Goal: Task Accomplishment & Management: Complete application form

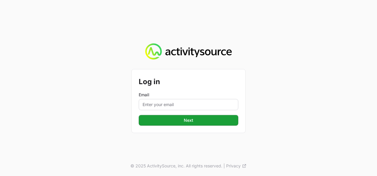
type input "[PERSON_NAME][EMAIL_ADDRESS][DOMAIN_NAME]"
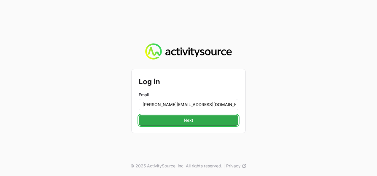
click at [172, 117] on button "Next" at bounding box center [189, 120] width 100 height 11
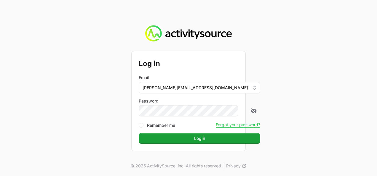
click at [139, 133] on button "Login" at bounding box center [200, 138] width 122 height 11
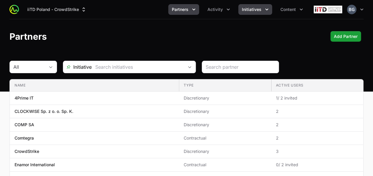
click at [257, 11] on span "Initiatives" at bounding box center [252, 10] width 20 height 6
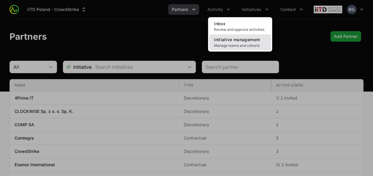
click at [245, 38] on span "Initiative management" at bounding box center [237, 39] width 46 height 5
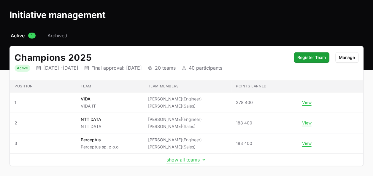
scroll to position [30, 0]
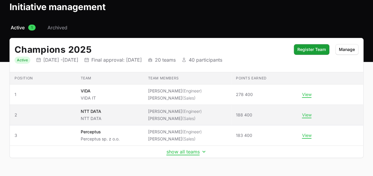
click at [177, 116] on li "[PERSON_NAME] (Sales)" at bounding box center [175, 119] width 54 height 6
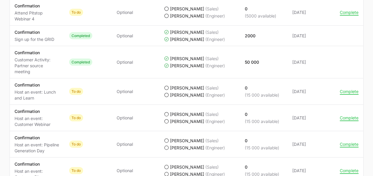
scroll to position [563, 0]
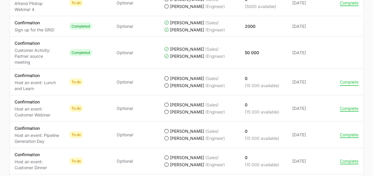
click at [349, 79] on button "Complete" at bounding box center [348, 81] width 19 height 5
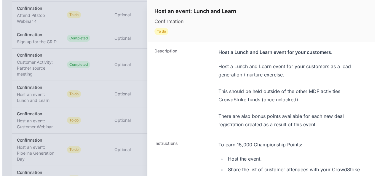
scroll to position [533, 0]
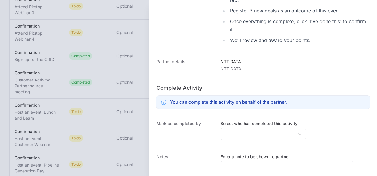
scroll to position [217, 0]
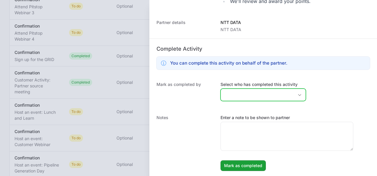
drag, startPoint x: 252, startPoint y: 90, endPoint x: 251, endPoint y: 100, distance: 10.4
click at [252, 90] on input "Select who has completed this activity" at bounding box center [257, 95] width 73 height 12
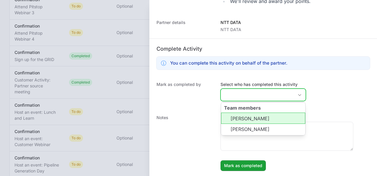
click at [250, 116] on li "[PERSON_NAME]" at bounding box center [263, 118] width 84 height 11
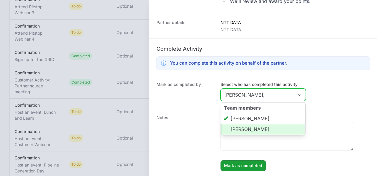
click at [279, 129] on li "[PERSON_NAME]" at bounding box center [263, 129] width 84 height 11
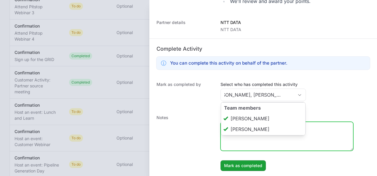
type input "[PERSON_NAME], [PERSON_NAME]"
drag, startPoint x: 264, startPoint y: 135, endPoint x: 266, endPoint y: 138, distance: 3.5
click at [264, 136] on textarea "Enter a note to be shown to partner" at bounding box center [287, 136] width 132 height 28
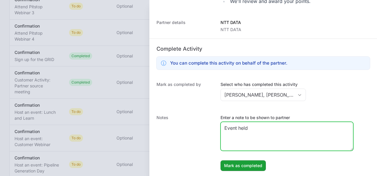
click at [270, 135] on textarea "Event held" at bounding box center [287, 136] width 132 height 28
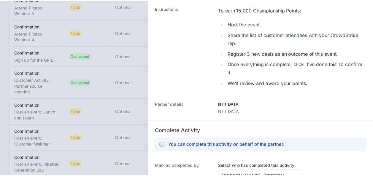
scroll to position [217, 0]
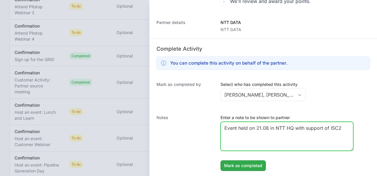
type textarea "Event held on 21.08 in NTT HQ with support of ISC2"
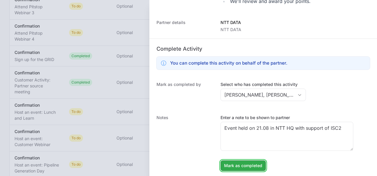
click at [245, 161] on button "Mark as completed" at bounding box center [242, 165] width 45 height 11
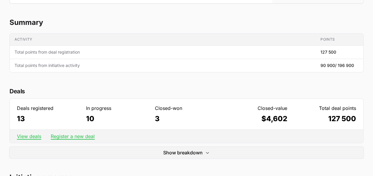
scroll to position [0, 0]
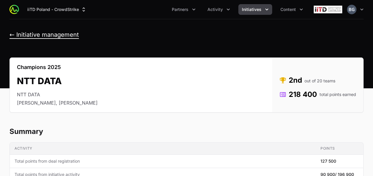
click at [41, 36] on button "← Initiative management" at bounding box center [43, 34] width 69 height 7
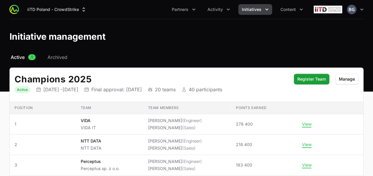
click at [257, 15] on div "iiTD [GEOGRAPHIC_DATA] - CrowdStrike Partners Activity Initiatives Content Open…" at bounding box center [186, 9] width 354 height 19
click at [259, 11] on span "Initiatives" at bounding box center [252, 10] width 20 height 6
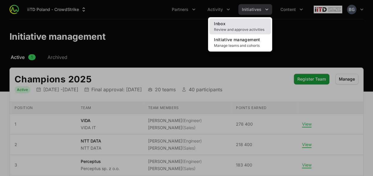
click at [252, 23] on link "Inbox Review and approve activities" at bounding box center [240, 26] width 62 height 16
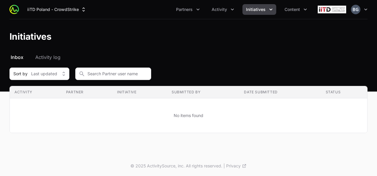
click at [260, 13] on button "Initiatives" at bounding box center [259, 9] width 34 height 11
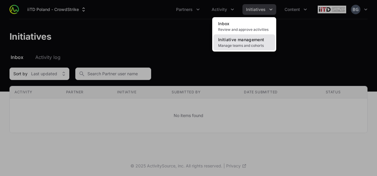
click at [257, 40] on span "Initiative management" at bounding box center [241, 39] width 46 height 5
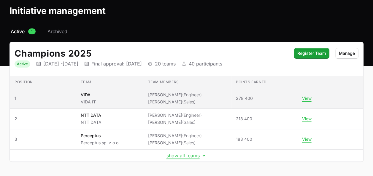
scroll to position [45, 0]
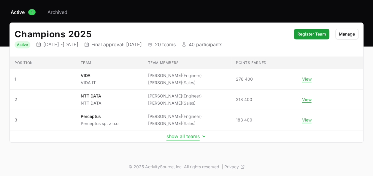
click at [194, 137] on button "show all teams" at bounding box center [186, 136] width 40 height 6
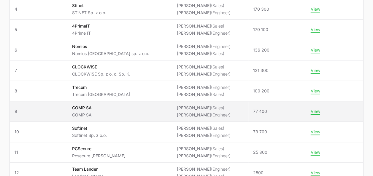
scroll to position [178, 0]
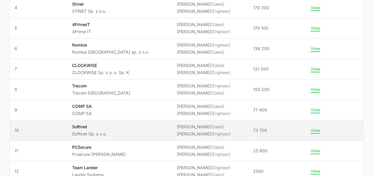
click at [97, 137] on td "Team Softinet Softinet Sp. z o.o." at bounding box center [119, 130] width 105 height 20
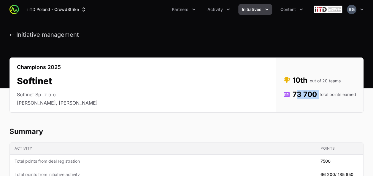
drag, startPoint x: 293, startPoint y: 97, endPoint x: 318, endPoint y: 98, distance: 25.0
click at [318, 98] on dd "73 700 total points earned" at bounding box center [319, 94] width 73 height 9
drag, startPoint x: 318, startPoint y: 98, endPoint x: 311, endPoint y: 106, distance: 9.5
click at [311, 106] on div "Status Rank 10th out of 20 teams Points 73 700 total points earned" at bounding box center [319, 85] width 87 height 55
drag, startPoint x: 296, startPoint y: 79, endPoint x: 309, endPoint y: 79, distance: 13.6
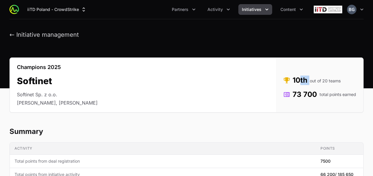
click at [309, 79] on dd "10th out of 20 teams" at bounding box center [319, 80] width 73 height 9
click at [168, 84] on div "Champions 2025 Softinet Softinet Sp. z o.o. [PERSON_NAME], [PERSON_NAME] Status…" at bounding box center [186, 84] width 354 height 55
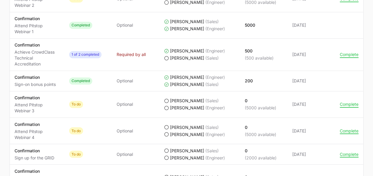
scroll to position [445, 0]
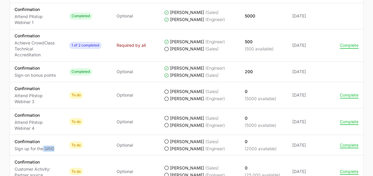
drag, startPoint x: 43, startPoint y: 148, endPoint x: 55, endPoint y: 149, distance: 11.3
click at [55, 149] on td "Activity Confirmation Sign up for the GRID" at bounding box center [37, 145] width 55 height 20
click at [54, 149] on td "Activity Confirmation Sign up for the GRID" at bounding box center [37, 145] width 55 height 20
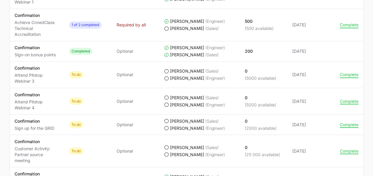
scroll to position [474, 0]
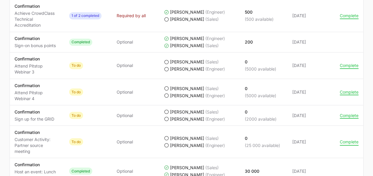
click at [350, 139] on button "Complete" at bounding box center [348, 141] width 19 height 5
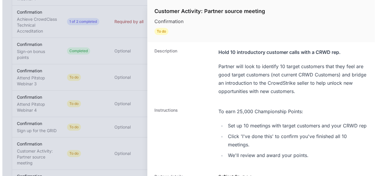
scroll to position [456, 0]
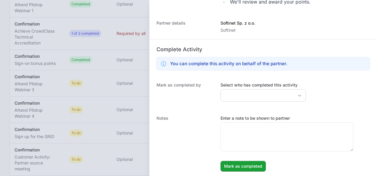
scroll to position [162, 0]
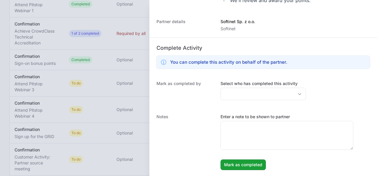
click at [163, 153] on dt "Notes" at bounding box center [184, 142] width 57 height 56
drag, startPoint x: 257, startPoint y: 84, endPoint x: 255, endPoint y: 87, distance: 3.2
click at [255, 87] on label "Select who has completed this activity" at bounding box center [262, 84] width 85 height 6
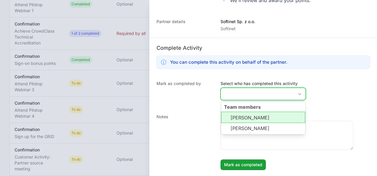
drag, startPoint x: 255, startPoint y: 87, endPoint x: 247, endPoint y: 96, distance: 12.0
click at [247, 96] on input "Select who has completed this activity" at bounding box center [257, 94] width 73 height 12
drag, startPoint x: 245, startPoint y: 116, endPoint x: 244, endPoint y: 112, distance: 4.2
click at [245, 116] on li "[PERSON_NAME]" at bounding box center [263, 117] width 84 height 11
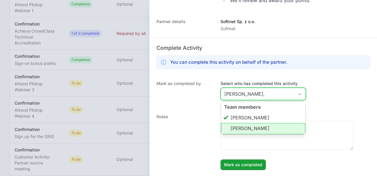
click at [254, 126] on li "[PERSON_NAME]" at bounding box center [263, 128] width 84 height 11
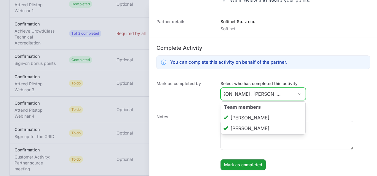
scroll to position [0, 27]
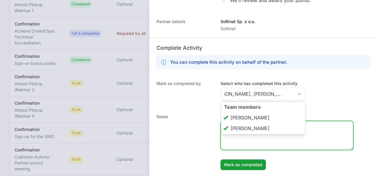
type input "[PERSON_NAME], [PERSON_NAME]"
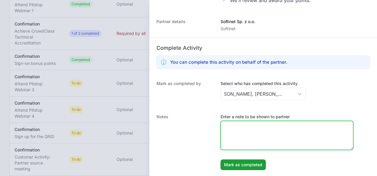
click at [249, 143] on textarea "Enter a note to be shown to partner" at bounding box center [287, 135] width 132 height 28
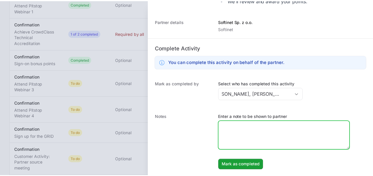
scroll to position [0, 0]
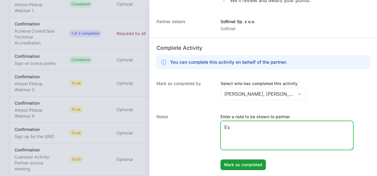
type textarea "E"
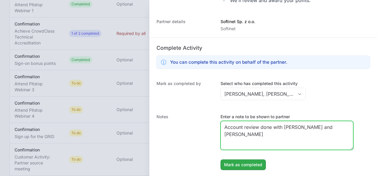
type textarea "Account review done with [PERSON_NAME] and [PERSON_NAME]"
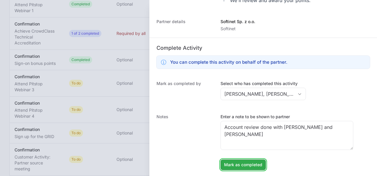
click at [256, 164] on span "Mark as completed" at bounding box center [243, 164] width 38 height 7
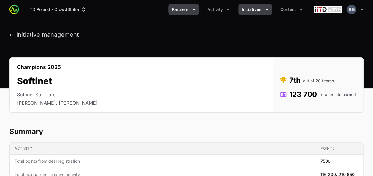
click at [175, 9] on span "Partners" at bounding box center [180, 10] width 17 height 6
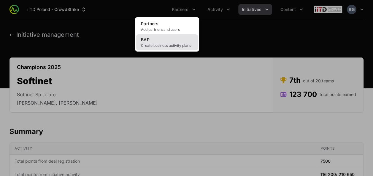
click at [161, 47] on span "Create business activity plans" at bounding box center [167, 45] width 52 height 5
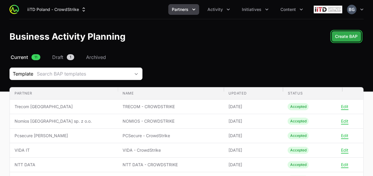
click at [347, 34] on span "Create BAP" at bounding box center [346, 36] width 23 height 7
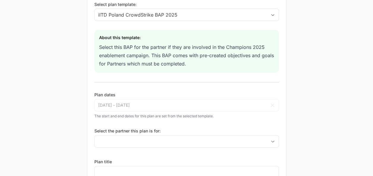
scroll to position [59, 0]
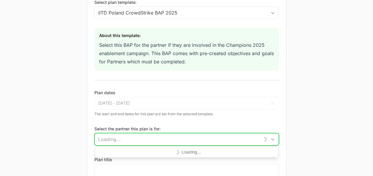
click at [129, 139] on input "Select the partner this plan is for:" at bounding box center [177, 139] width 165 height 12
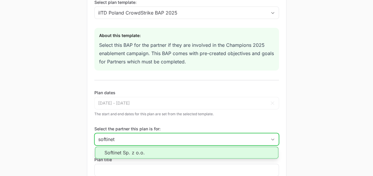
click at [132, 154] on li "Softinet Sp. z o.o." at bounding box center [186, 153] width 183 height 12
type input "Softinet Sp. z o.o."
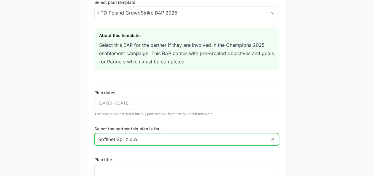
scroll to position [118, 0]
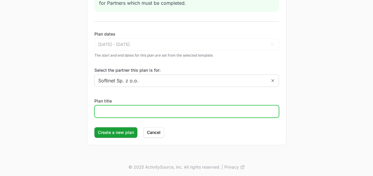
drag, startPoint x: 132, startPoint y: 112, endPoint x: 129, endPoint y: 112, distance: 3.3
click at [132, 112] on input "Plan title" at bounding box center [186, 111] width 177 height 7
type input "SOFTINET - CROWDSTRIKE"
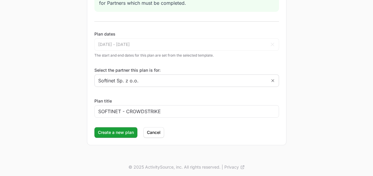
click at [123, 141] on form "New Business Activity Plan Select plan template: iITD [GEOGRAPHIC_DATA] CrowdSt…" at bounding box center [186, 29] width 199 height 232
click at [113, 130] on span "Create a new plan" at bounding box center [116, 132] width 36 height 7
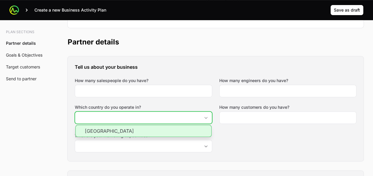
click at [148, 117] on input "Which country do you operate in?" at bounding box center [137, 118] width 125 height 12
click at [147, 127] on li "[GEOGRAPHIC_DATA]" at bounding box center [143, 131] width 136 height 12
type input "[GEOGRAPHIC_DATA]"
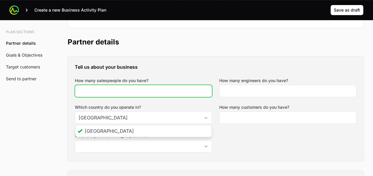
click at [155, 91] on input "How many salespeople do you have?" at bounding box center [144, 90] width 130 height 7
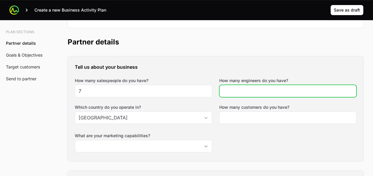
click at [287, 92] on input "How many engineers do you have?" at bounding box center [288, 90] width 130 height 7
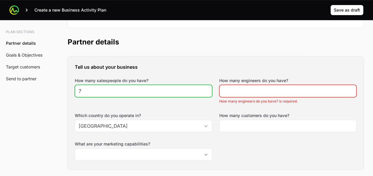
drag, startPoint x: 165, startPoint y: 89, endPoint x: 41, endPoint y: 76, distance: 124.5
type input "9"
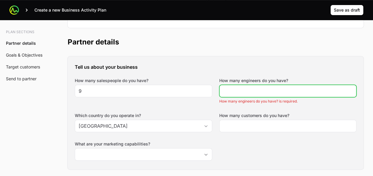
click at [263, 93] on input "How many engineers do you have?" at bounding box center [288, 90] width 130 height 7
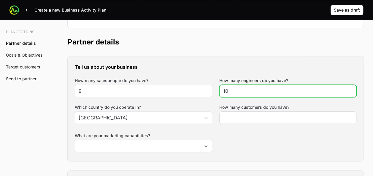
type input "10"
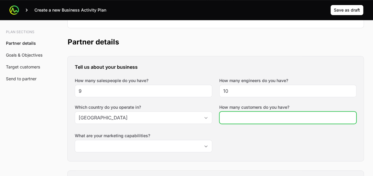
click at [267, 119] on input "How many customers do you have?" at bounding box center [288, 117] width 130 height 7
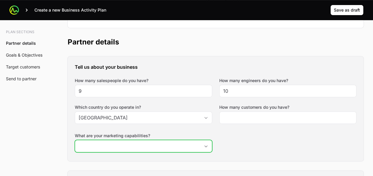
click at [179, 147] on input "What are your marketing capabilities?" at bounding box center [137, 146] width 125 height 12
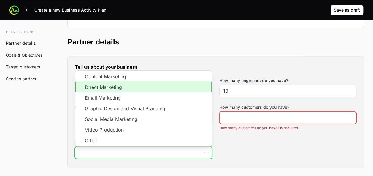
click at [134, 89] on li "Direct Marketing" at bounding box center [143, 87] width 136 height 11
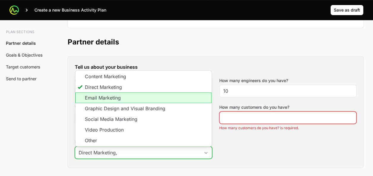
click at [128, 92] on li "Email Marketing" at bounding box center [143, 97] width 136 height 11
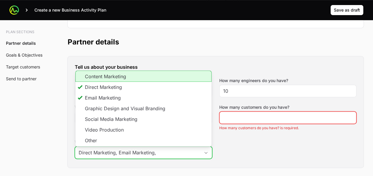
click at [133, 71] on li "Content Marketing" at bounding box center [143, 76] width 136 height 11
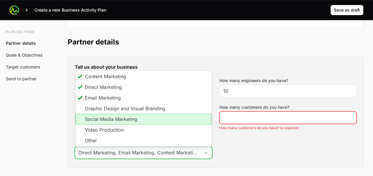
drag, startPoint x: 136, startPoint y: 118, endPoint x: 140, endPoint y: 120, distance: 4.1
click at [136, 118] on li "Social Media Marketing" at bounding box center [143, 119] width 136 height 11
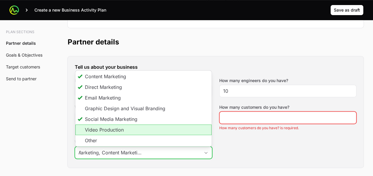
click at [162, 130] on li "Video Production" at bounding box center [143, 129] width 136 height 11
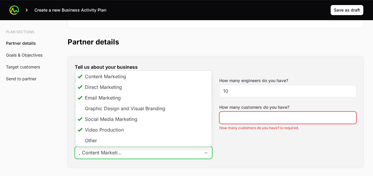
scroll to position [0, 97]
type input "Direct Marketing, Email Marketing, Content Marketing, Social Media Marketing, V…"
click at [247, 158] on div "Tell us about your business How many salespeople do you have? 9 How many engine…" at bounding box center [215, 111] width 295 height 111
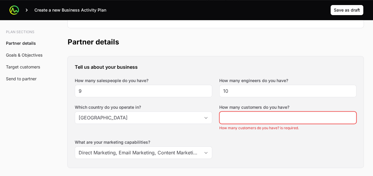
click at [275, 113] on div at bounding box center [287, 117] width 137 height 12
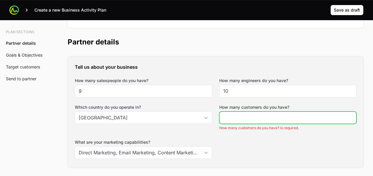
click at [278, 115] on input "How many customers do you have?" at bounding box center [288, 117] width 130 height 7
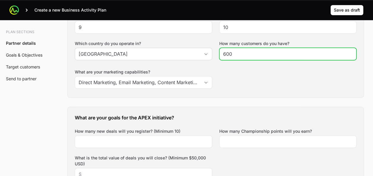
scroll to position [236, 0]
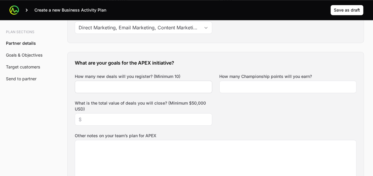
type input "600"
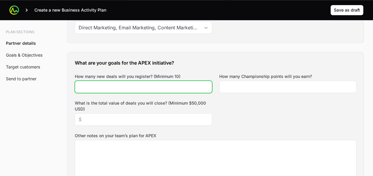
click at [150, 87] on input "How many new deals will you register? (Minimum 10)" at bounding box center [144, 86] width 130 height 7
type input "10"
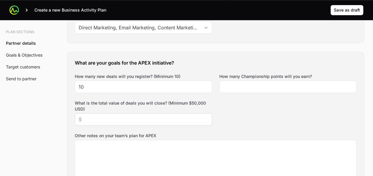
click at [167, 122] on div at bounding box center [143, 119] width 137 height 12
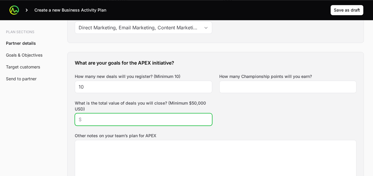
click at [172, 116] on input "What is the total value of deals you will close? (Minimum $50,000 USD)" at bounding box center [144, 119] width 130 height 7
type input "$50,000"
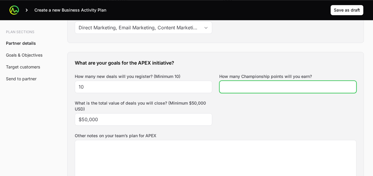
click at [267, 84] on input "How many Championship points will you earn?" at bounding box center [288, 86] width 130 height 7
type input "200000"
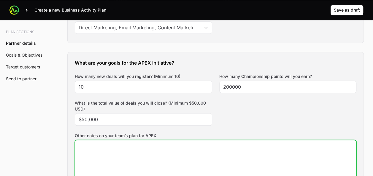
click at [166, 156] on textarea "Other notes on your team’s plan for APEX" at bounding box center [215, 171] width 281 height 62
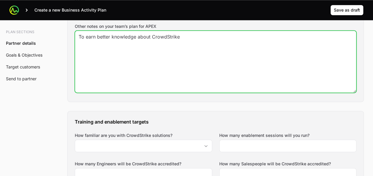
scroll to position [355, 0]
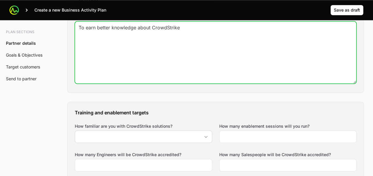
type textarea "To earn better knowledge about CrowdStrike"
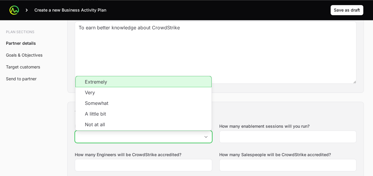
click at [162, 134] on input "How familiar are you with CrowdStrike solutions?" at bounding box center [137, 137] width 125 height 12
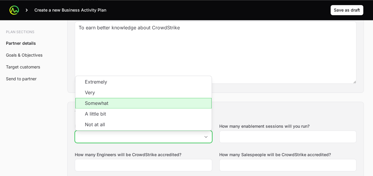
click at [144, 99] on li "Somewhat" at bounding box center [143, 103] width 136 height 11
type input "Somewhat"
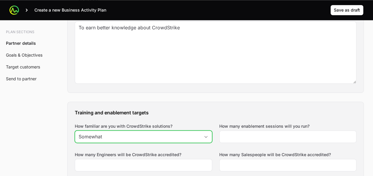
scroll to position [385, 0]
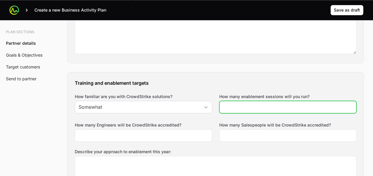
click at [245, 103] on input "How many enablement sessions will you run?" at bounding box center [288, 106] width 130 height 7
drag, startPoint x: 237, startPoint y: 106, endPoint x: 176, endPoint y: 103, distance: 61.1
click at [176, 103] on div "Training and enablement targets How familiar are you with CrowdStrike solutions…" at bounding box center [215, 149] width 295 height 155
type input "5"
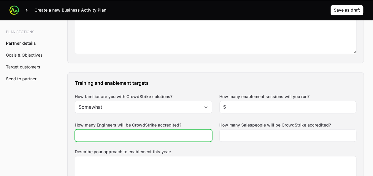
click at [166, 133] on input "How many Engineers will be CrowdStrike accredited?" at bounding box center [144, 135] width 130 height 7
type input "1"
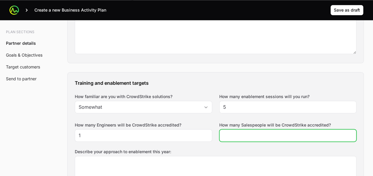
click at [257, 135] on input "How many Salespeople will be CrowdStrike accredited?" at bounding box center [288, 135] width 130 height 7
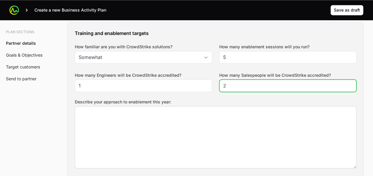
scroll to position [444, 0]
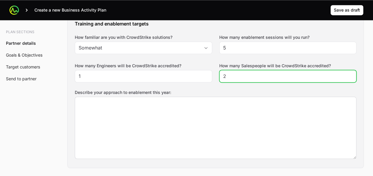
type input "2"
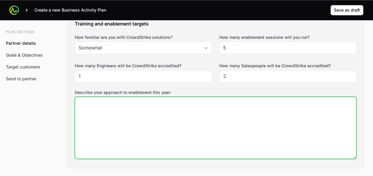
click at [124, 121] on textarea "Describe your approach to enablement this year:" at bounding box center [215, 128] width 281 height 62
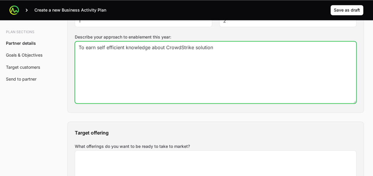
scroll to position [533, 0]
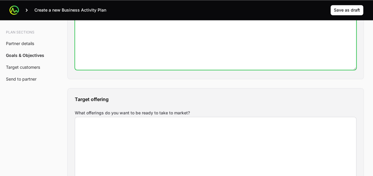
type textarea "To earn self efficient knowledge about CrowdStrike solution"
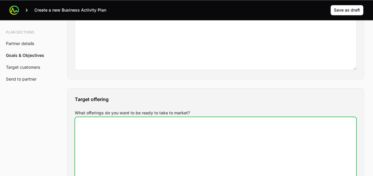
click at [143, 129] on textarea "What offerings do you want to be ready to take to market?" at bounding box center [215, 148] width 281 height 62
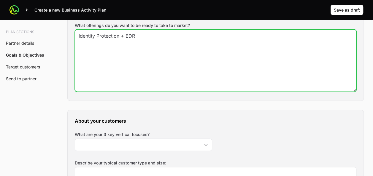
scroll to position [651, 0]
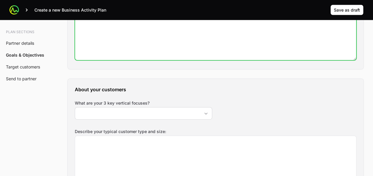
type textarea "Identity Protection + EDR"
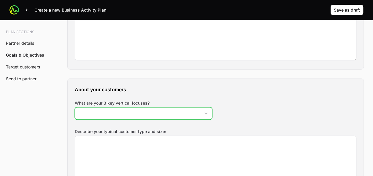
click at [155, 111] on input "What are your 3 key vertical focuses?" at bounding box center [137, 114] width 125 height 12
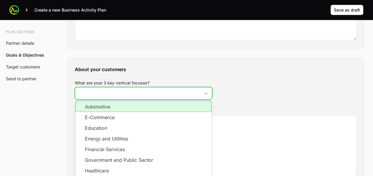
scroll to position [681, 0]
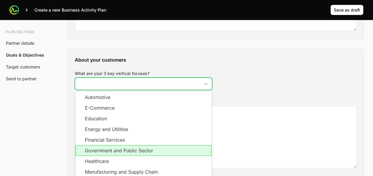
click at [140, 147] on li "Government and Public Sector" at bounding box center [143, 150] width 136 height 11
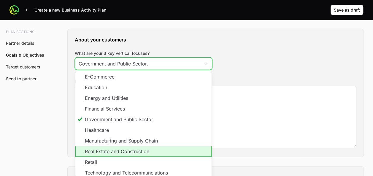
scroll to position [711, 0]
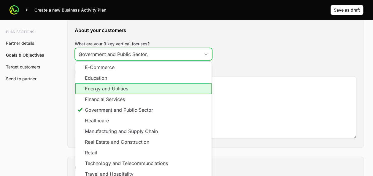
click at [138, 87] on li "Energy and Utilities" at bounding box center [143, 88] width 136 height 11
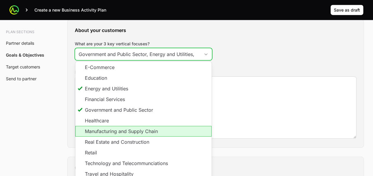
click at [143, 133] on li "Manufacturing and Supply Chain" at bounding box center [143, 131] width 136 height 11
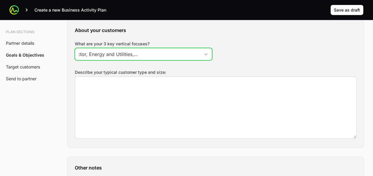
scroll to position [0, 70]
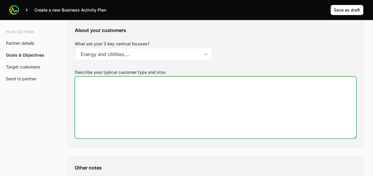
type input "Government and Public Sector, Energy and Utilities, Manufacturing and Supply Ch…"
click at [178, 88] on textarea "Describe your typical customer type and size:" at bounding box center [215, 108] width 281 height 62
type textarea "F"
type textarea "A"
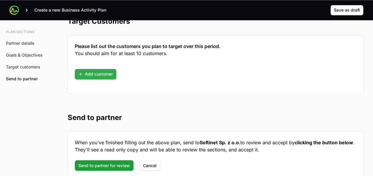
scroll to position [1570, 0]
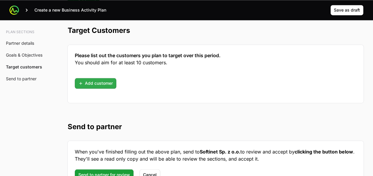
type textarea "From 400+ EP"
click at [105, 80] on span "Add customer" at bounding box center [95, 83] width 34 height 7
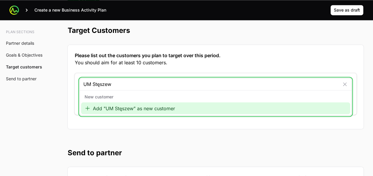
type input "UM Stęszew"
click at [185, 102] on div "Add "UM Stęszew" as new customer" at bounding box center [215, 108] width 269 height 12
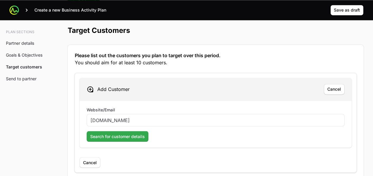
type input "[DOMAIN_NAME]"
click at [96, 133] on span "Search for customer details" at bounding box center [117, 136] width 55 height 7
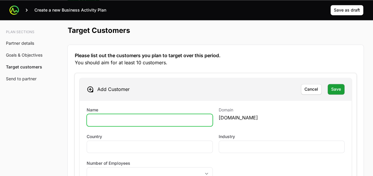
click at [133, 116] on input "Name" at bounding box center [149, 119] width 118 height 7
type input "UG Stęszew"
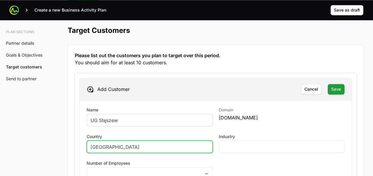
type input "[GEOGRAPHIC_DATA]"
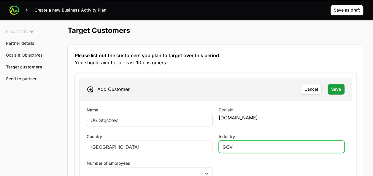
type input "GOV"
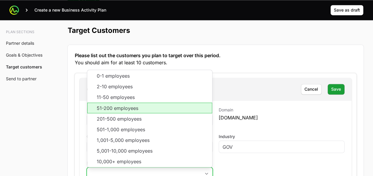
click at [130, 104] on li "51-200 employees" at bounding box center [149, 108] width 125 height 11
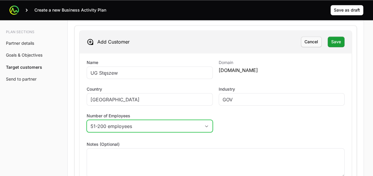
scroll to position [1600, 0]
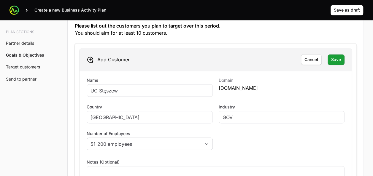
click at [353, 44] on div "Add Customer Cancel Save Name UG Stęszew Domain [DOMAIN_NAME] Country [GEOGRAPH…" at bounding box center [215, 136] width 281 height 184
click at [336, 59] on span "Save" at bounding box center [336, 59] width 10 height 7
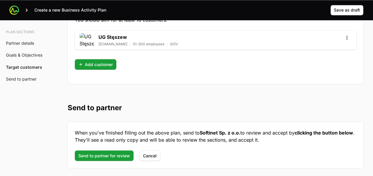
scroll to position [1639, 0]
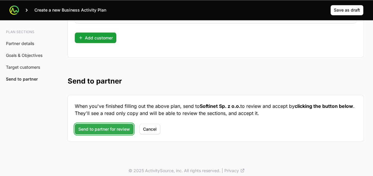
click at [112, 127] on span "Send to partner for review" at bounding box center [104, 128] width 52 height 7
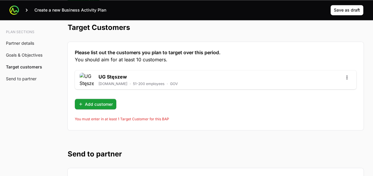
scroll to position [1551, 0]
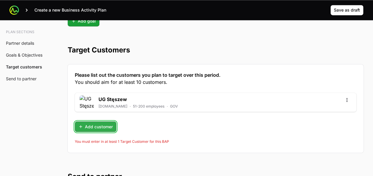
click at [103, 121] on button "Add customer" at bounding box center [95, 126] width 41 height 11
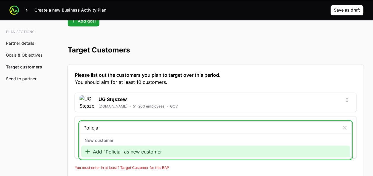
type input "Policja"
click at [148, 146] on div "Add "Policja" as new customer" at bounding box center [215, 152] width 269 height 12
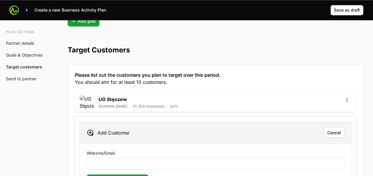
click at [138, 150] on div "Website/Email" at bounding box center [216, 160] width 258 height 20
click at [142, 157] on div at bounding box center [216, 163] width 258 height 12
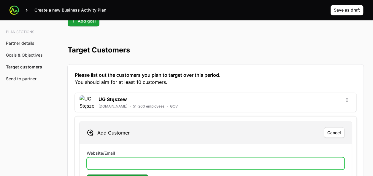
click at [154, 160] on input "Website/Email" at bounding box center [215, 163] width 250 height 7
type input "[DOMAIN_NAME]"
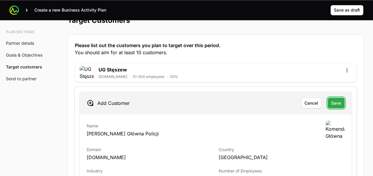
click at [334, 99] on span "Save" at bounding box center [336, 102] width 10 height 7
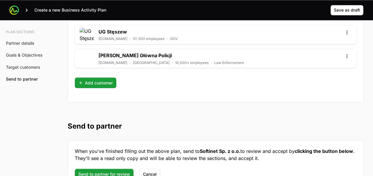
scroll to position [1639, 0]
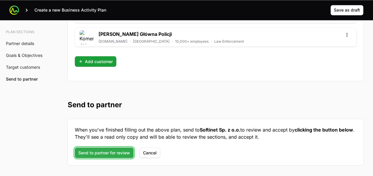
click at [128, 149] on span "Send to partner for review" at bounding box center [104, 152] width 52 height 7
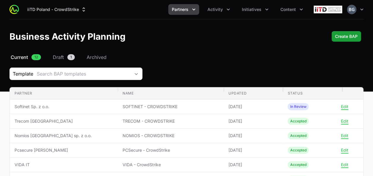
click at [185, 9] on span "Partners" at bounding box center [180, 10] width 17 height 6
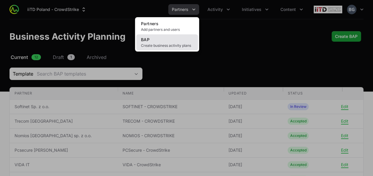
drag, startPoint x: 180, startPoint y: 39, endPoint x: 183, endPoint y: 37, distance: 4.0
click at [180, 38] on link "BAP Create business activity plans" at bounding box center [167, 42] width 62 height 16
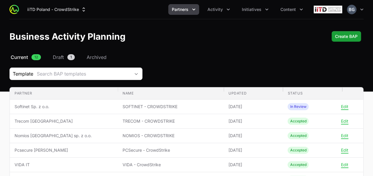
click at [180, 10] on span "Partners" at bounding box center [180, 10] width 17 height 6
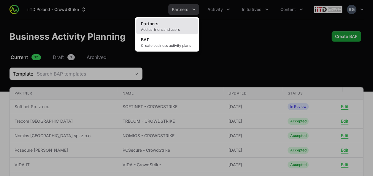
click at [176, 22] on link "Partners Add partners and users" at bounding box center [167, 26] width 62 height 16
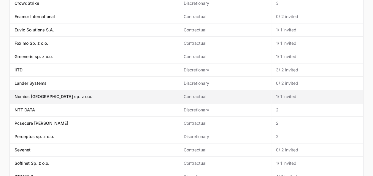
scroll to position [207, 0]
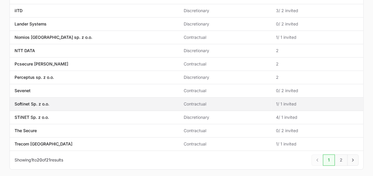
click at [49, 98] on td "Name Softinet Sp. z o.o." at bounding box center [94, 103] width 169 height 13
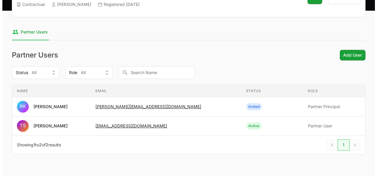
scroll to position [89, 0]
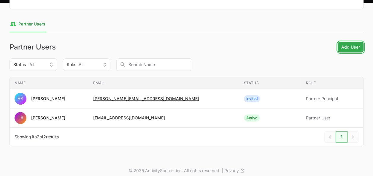
click at [342, 46] on span "Add User" at bounding box center [350, 47] width 19 height 7
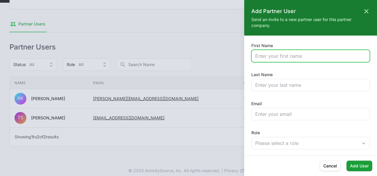
click at [291, 53] on input "First Name" at bounding box center [310, 55] width 111 height 7
type input "[PERSON_NAME]"
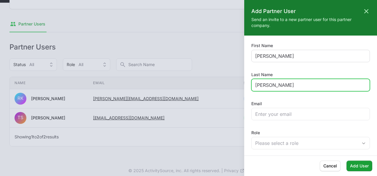
type input "[PERSON_NAME]"
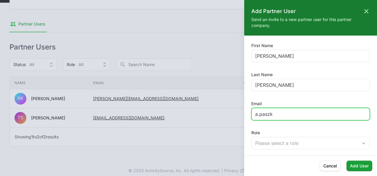
type input "[PERSON_NAME][EMAIL_ADDRESS][DOMAIN_NAME]"
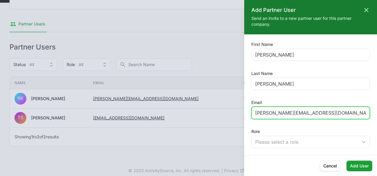
scroll to position [1, 0]
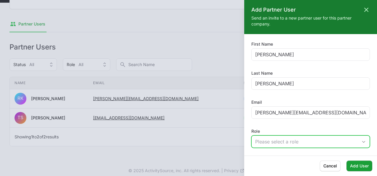
click at [299, 143] on div "Please select a role" at bounding box center [306, 141] width 103 height 7
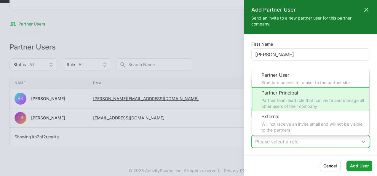
click at [323, 102] on li "Partner Principal Partner team lead role that can invite and manage all other u…" at bounding box center [310, 99] width 117 height 24
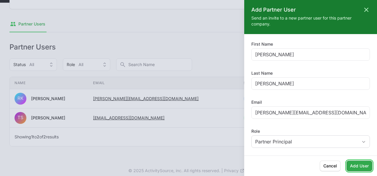
click at [355, 164] on span "Add User" at bounding box center [359, 165] width 19 height 7
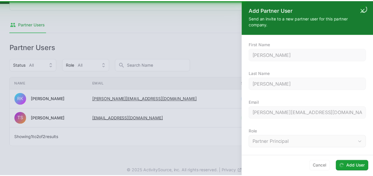
scroll to position [40, 0]
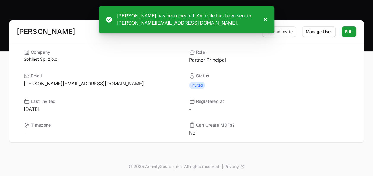
click at [265, 17] on button "×" at bounding box center [263, 19] width 7 height 14
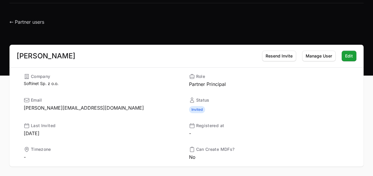
scroll to position [0, 0]
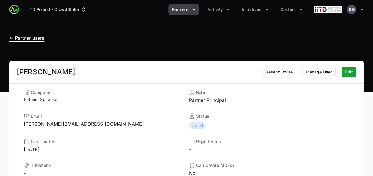
click at [14, 38] on span "← Partner users" at bounding box center [26, 38] width 35 height 6
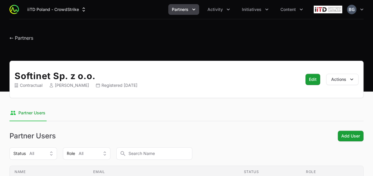
click at [164, 106] on nav "Partner Users" at bounding box center [186, 113] width 354 height 16
click at [18, 41] on h1 "← Partners" at bounding box center [21, 36] width 24 height 11
click at [20, 40] on span "← Partners" at bounding box center [21, 38] width 24 height 6
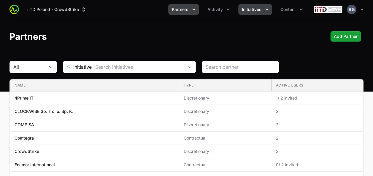
click at [260, 8] on span "Initiatives" at bounding box center [252, 10] width 20 height 6
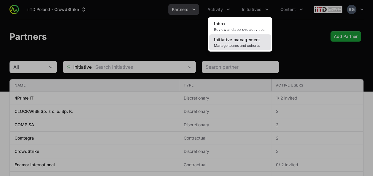
click at [255, 41] on span "Initiative management" at bounding box center [237, 39] width 46 height 5
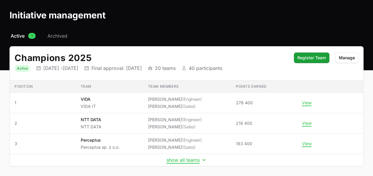
scroll to position [45, 0]
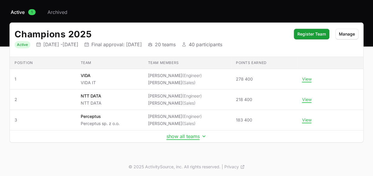
click at [183, 139] on td "show all teams" at bounding box center [186, 136] width 353 height 12
click at [182, 138] on button "show all teams" at bounding box center [186, 136] width 40 height 6
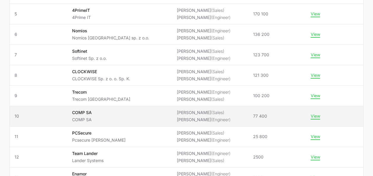
scroll to position [193, 0]
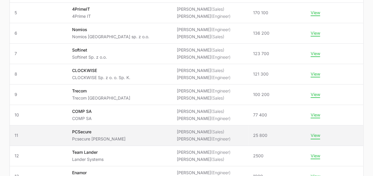
click at [314, 134] on button "View" at bounding box center [314, 135] width 9 height 5
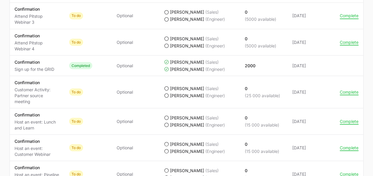
scroll to position [533, 0]
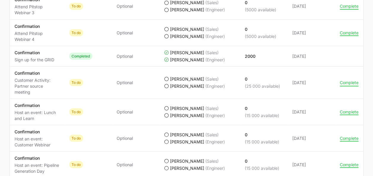
click at [340, 85] on button "Complete" at bounding box center [348, 82] width 19 height 5
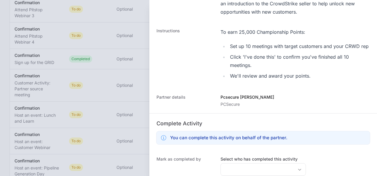
scroll to position [148, 0]
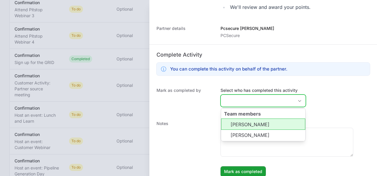
click at [247, 104] on input "Select who has completed this activity" at bounding box center [257, 101] width 73 height 12
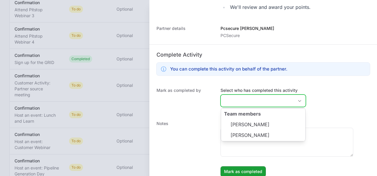
click at [249, 127] on li "[PERSON_NAME]" at bounding box center [263, 124] width 84 height 11
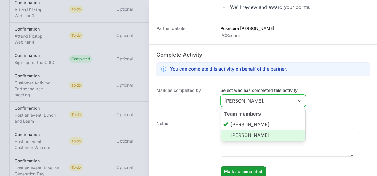
click at [252, 141] on li "[PERSON_NAME]" at bounding box center [263, 135] width 84 height 11
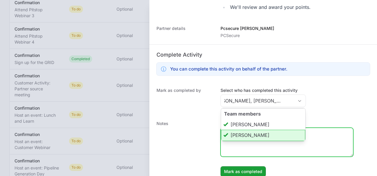
type input "[PERSON_NAME], [PERSON_NAME]"
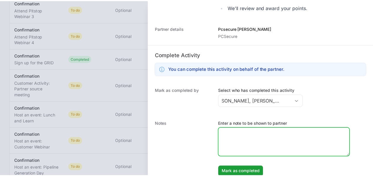
scroll to position [0, 0]
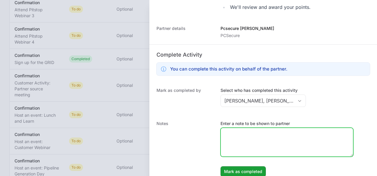
click at [252, 152] on textarea "Enter a note to be shown to partner" at bounding box center [287, 142] width 132 height 28
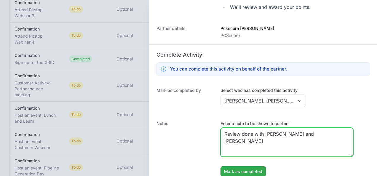
type textarea "Review done with [PERSON_NAME] and [PERSON_NAME]"
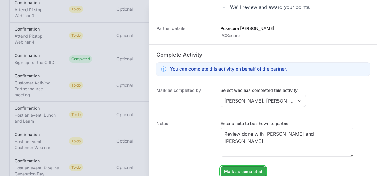
click at [239, 175] on button "Mark as completed" at bounding box center [242, 171] width 45 height 11
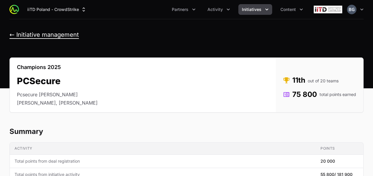
click at [65, 36] on button "← Initiative management" at bounding box center [43, 34] width 69 height 7
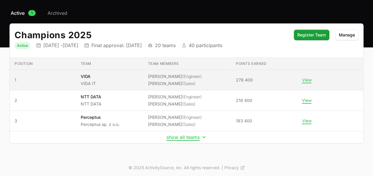
scroll to position [45, 0]
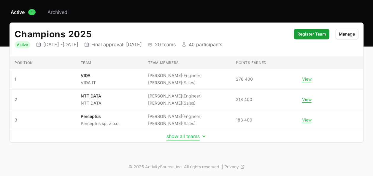
click at [188, 136] on button "show all teams" at bounding box center [186, 136] width 40 height 6
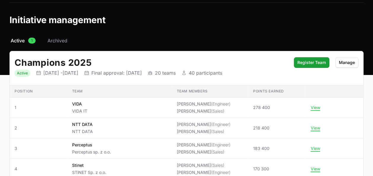
scroll to position [0, 0]
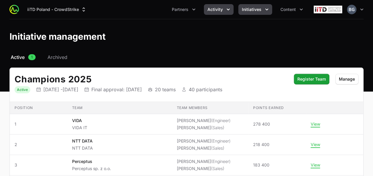
click at [219, 13] on button "Activity" at bounding box center [219, 9] width 30 height 11
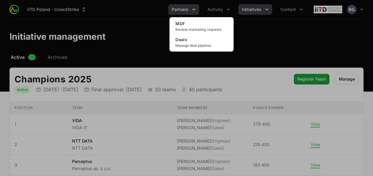
click at [185, 14] on div "Activity menu" at bounding box center [186, 88] width 373 height 176
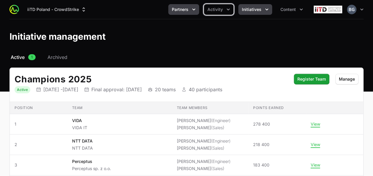
click at [188, 11] on span "Partners" at bounding box center [180, 10] width 17 height 6
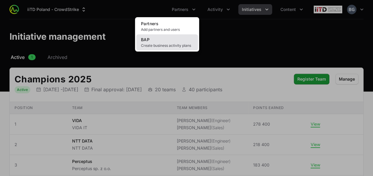
click at [173, 42] on link "BAP Create business activity plans" at bounding box center [167, 42] width 62 height 16
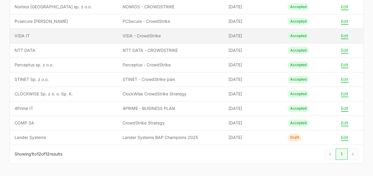
scroll to position [149, 0]
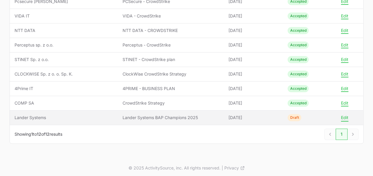
click at [342, 117] on button "Edit" at bounding box center [344, 117] width 7 height 5
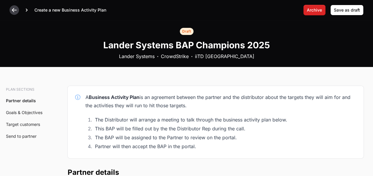
click at [15, 12] on icon at bounding box center [14, 10] width 6 height 6
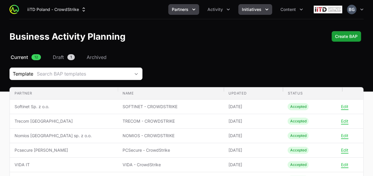
click at [261, 12] on button "Initiatives" at bounding box center [255, 9] width 34 height 11
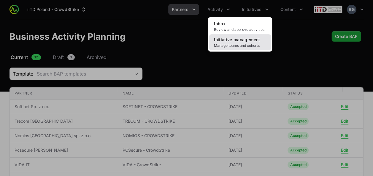
click at [239, 48] on span "Manage teams and cohorts" at bounding box center [240, 45] width 52 height 5
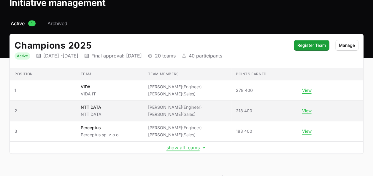
scroll to position [45, 0]
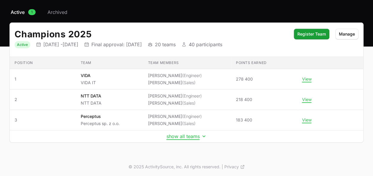
click at [175, 132] on td "show all teams" at bounding box center [186, 136] width 353 height 12
click at [174, 136] on button "show all teams" at bounding box center [186, 136] width 40 height 6
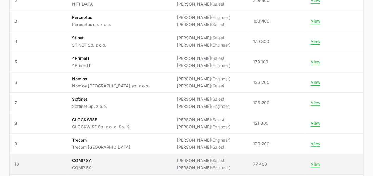
scroll to position [193, 0]
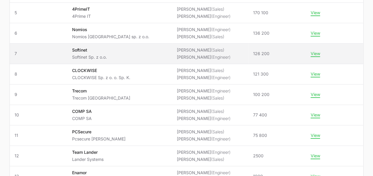
click at [116, 59] on td "Team Softinet Softinet Sp. z o.o." at bounding box center [119, 54] width 105 height 20
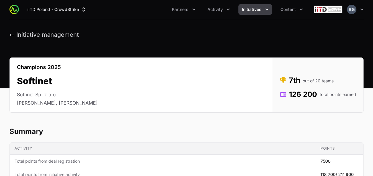
click at [50, 30] on header "← Initiative management" at bounding box center [186, 34] width 373 height 31
click at [50, 33] on button "← Initiative management" at bounding box center [43, 34] width 69 height 7
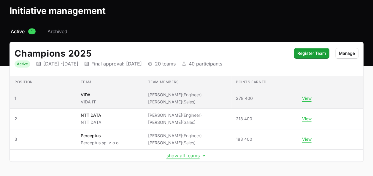
scroll to position [45, 0]
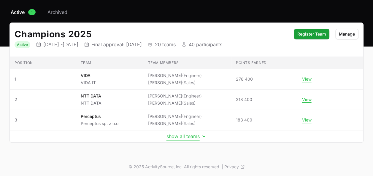
click at [179, 136] on button "show all teams" at bounding box center [186, 136] width 40 height 6
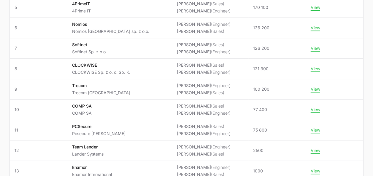
scroll to position [207, 0]
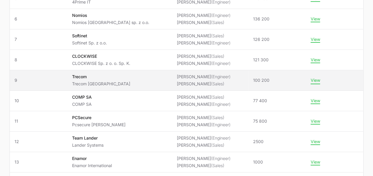
click at [317, 81] on button "View" at bounding box center [314, 80] width 9 height 5
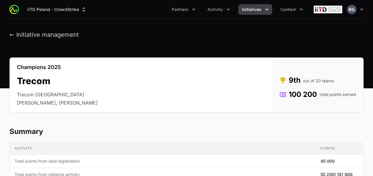
drag, startPoint x: 106, startPoint y: 145, endPoint x: 77, endPoint y: 17, distance: 130.4
click at [20, 33] on button "← Initiative management" at bounding box center [43, 34] width 69 height 7
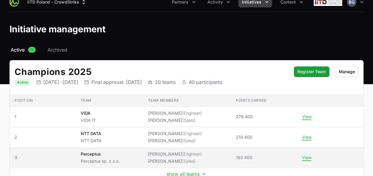
scroll to position [30, 0]
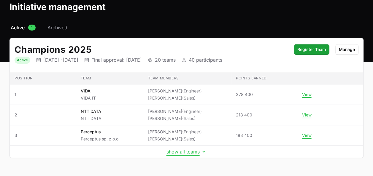
click at [194, 151] on button "show all teams" at bounding box center [186, 152] width 40 height 6
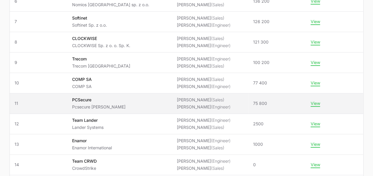
scroll to position [237, 0]
